Goal: Information Seeking & Learning: Learn about a topic

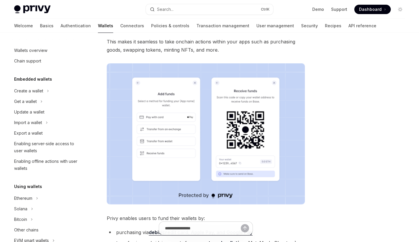
scroll to position [154, 0]
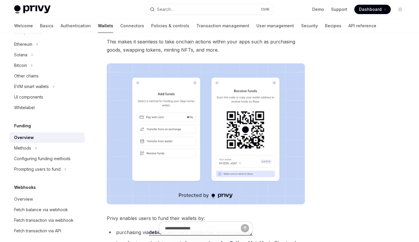
click at [28, 75] on div "Other chains" at bounding box center [26, 76] width 24 height 7
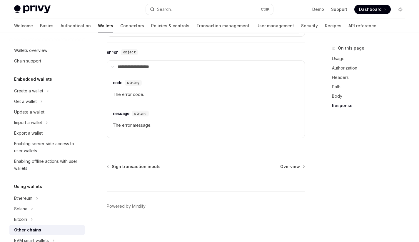
click at [23, 93] on div "Create a wallet" at bounding box center [28, 91] width 29 height 7
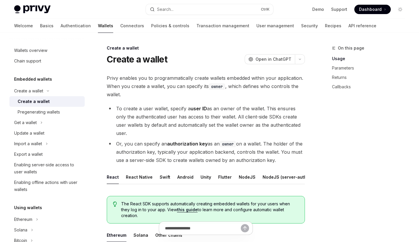
click at [32, 103] on div "Create a wallet" at bounding box center [34, 101] width 32 height 7
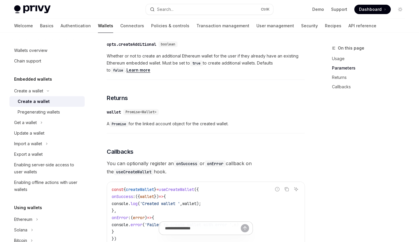
scroll to position [326, 0]
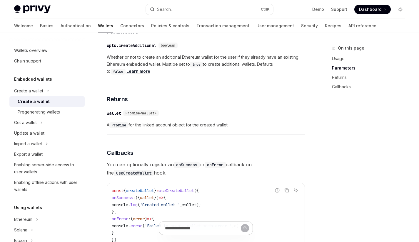
click at [196, 27] on link "Transaction management" at bounding box center [222, 26] width 53 height 14
type textarea "*"
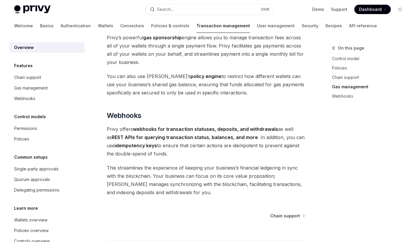
scroll to position [583, 0]
